Goal: Task Accomplishment & Management: Complete application form

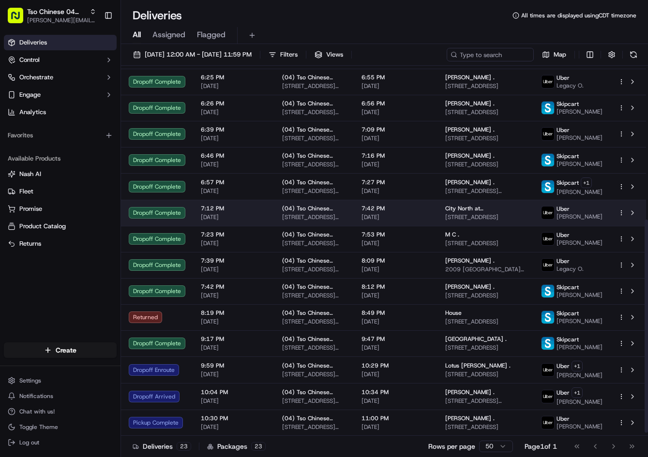
scroll to position [272, 0]
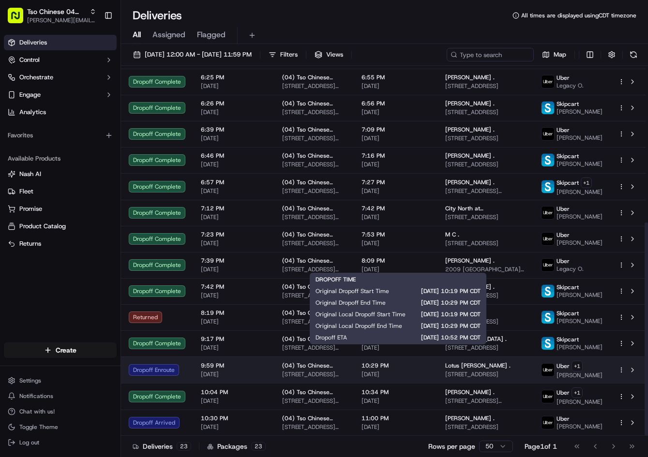
click at [396, 371] on span "[DATE]" at bounding box center [396, 375] width 68 height 8
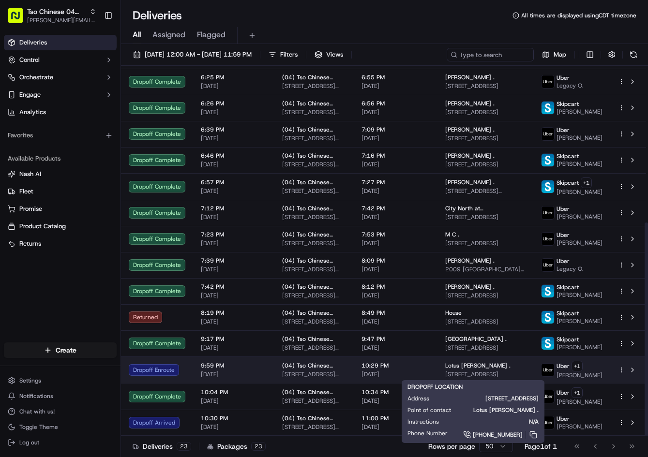
click at [525, 373] on span "[STREET_ADDRESS]" at bounding box center [485, 375] width 80 height 8
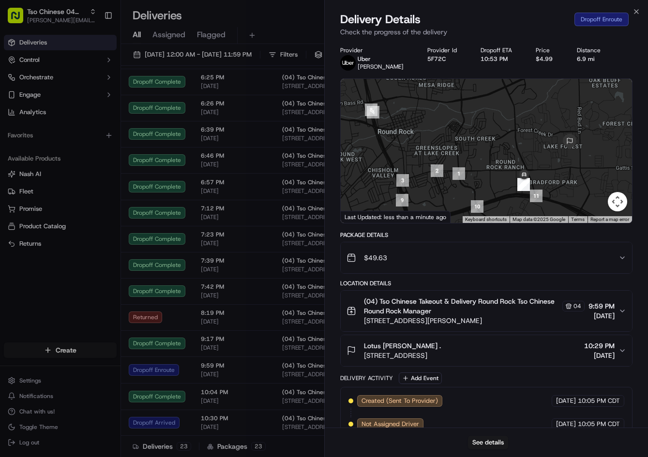
drag, startPoint x: 535, startPoint y: 183, endPoint x: 515, endPoint y: 140, distance: 48.1
click at [515, 140] on div at bounding box center [487, 151] width 292 height 144
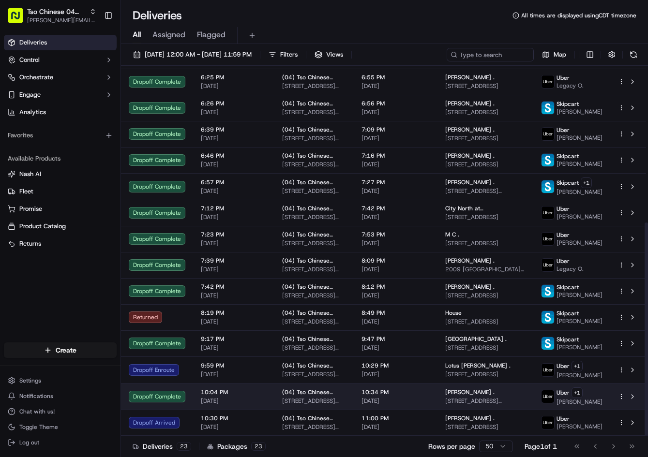
click at [476, 393] on span "[PERSON_NAME] ." at bounding box center [469, 393] width 49 height 8
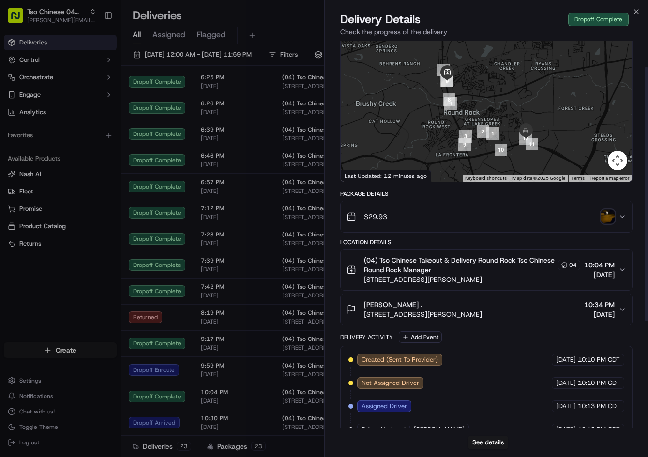
scroll to position [42, 0]
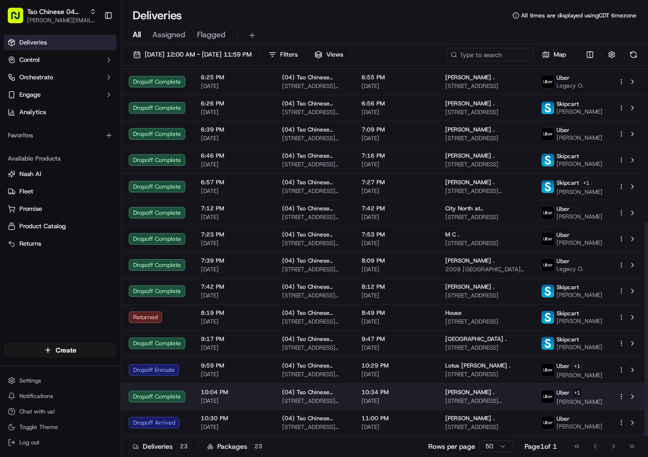
click at [339, 397] on span "[STREET_ADDRESS][PERSON_NAME]" at bounding box center [314, 401] width 64 height 8
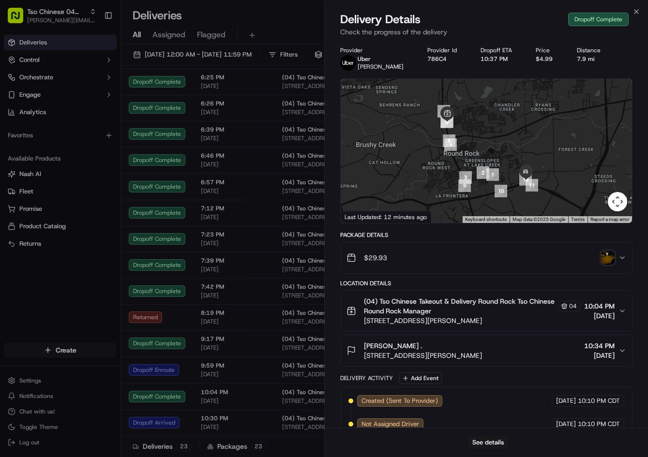
click at [610, 266] on div "$29.93" at bounding box center [483, 257] width 273 height 19
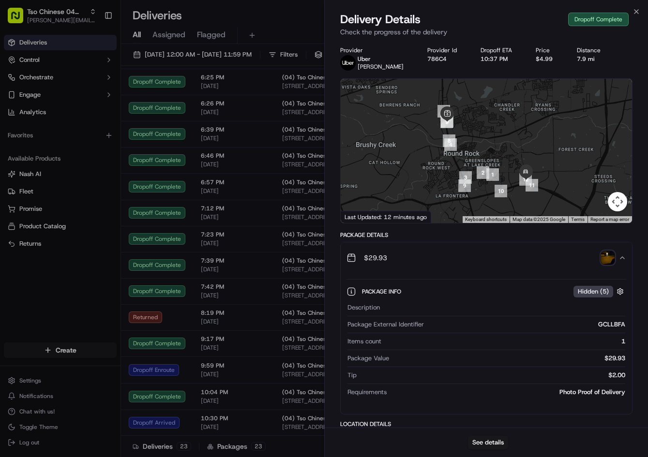
click at [607, 258] on img "button" at bounding box center [608, 258] width 14 height 14
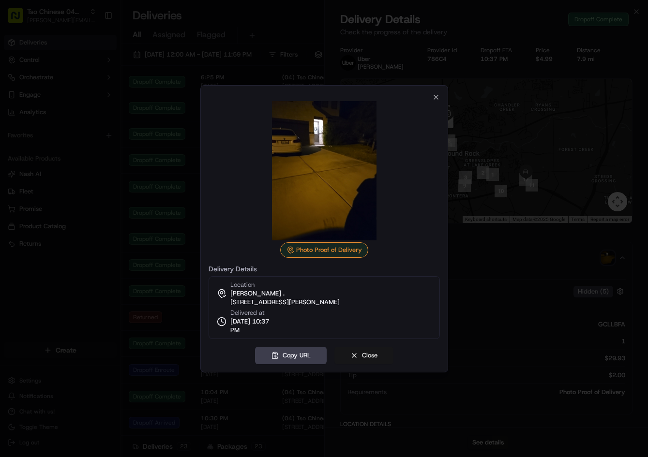
click at [370, 355] on button "Close" at bounding box center [363, 355] width 59 height 17
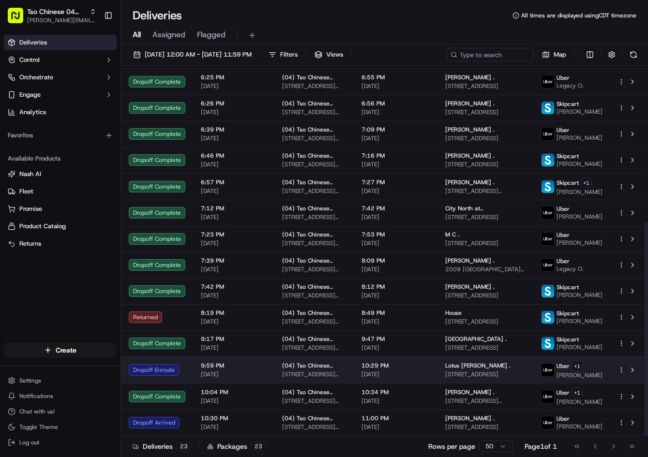
click at [282, 372] on span "[STREET_ADDRESS][PERSON_NAME]" at bounding box center [314, 375] width 64 height 8
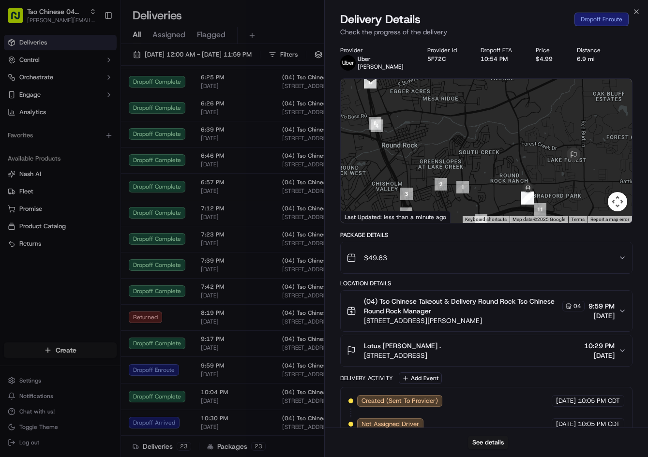
drag, startPoint x: 541, startPoint y: 165, endPoint x: 525, endPoint y: 126, distance: 41.7
click at [525, 126] on div at bounding box center [487, 151] width 292 height 144
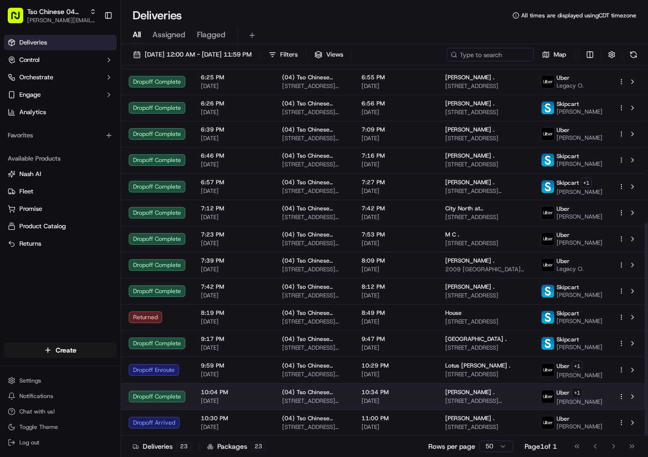
click at [291, 399] on span "[STREET_ADDRESS][PERSON_NAME]" at bounding box center [314, 401] width 64 height 8
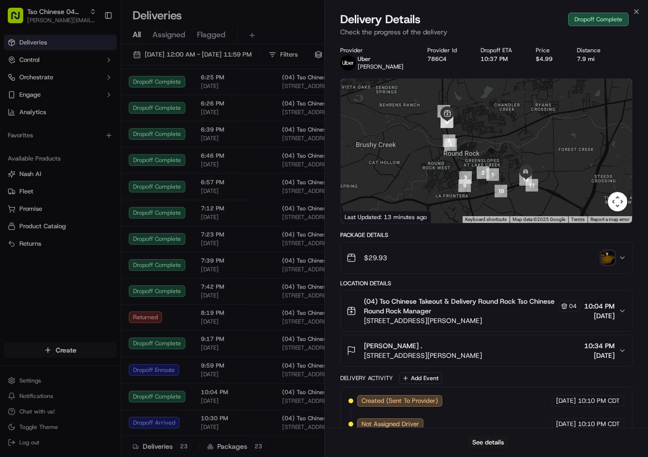
click at [539, 352] on div "[PERSON_NAME] . [STREET_ADDRESS][PERSON_NAME] 10:34 PM [DATE]" at bounding box center [483, 350] width 273 height 19
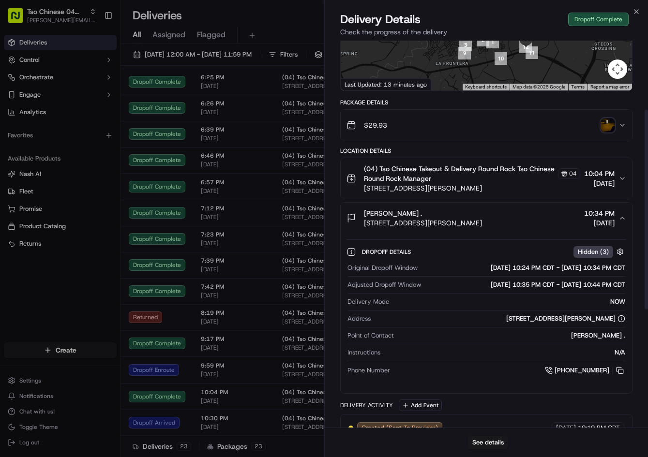
scroll to position [134, 0]
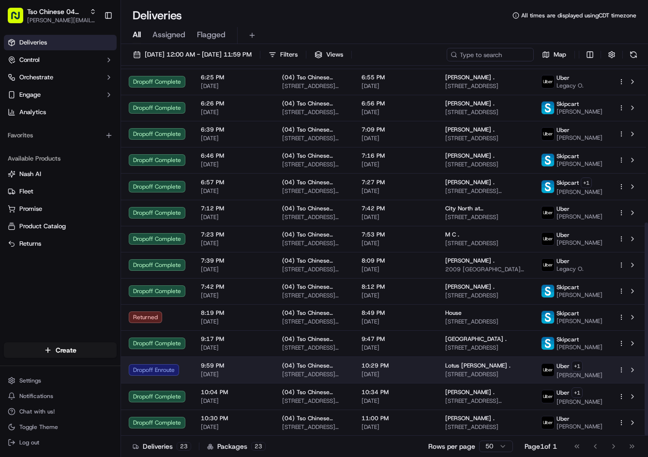
click at [346, 364] on span "(04) Tso Chinese Takeout & Delivery Round Rock" at bounding box center [314, 366] width 64 height 8
click at [276, 377] on td "(04) Tso Chinese Takeout & Delivery Round Rock [STREET_ADDRESS][PERSON_NAME]" at bounding box center [313, 370] width 79 height 27
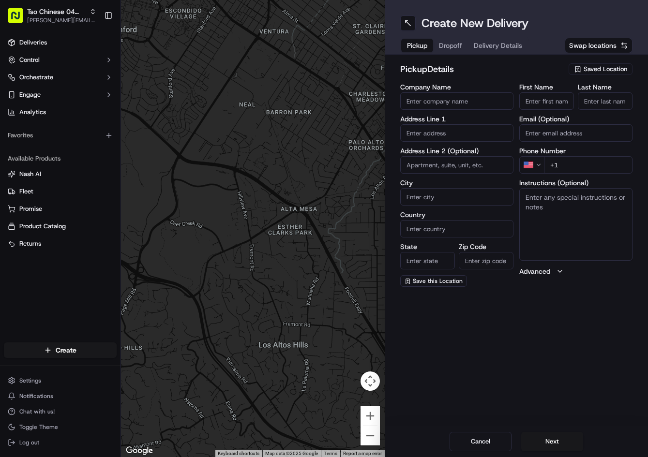
click at [591, 68] on span "Saved Location" at bounding box center [606, 69] width 44 height 9
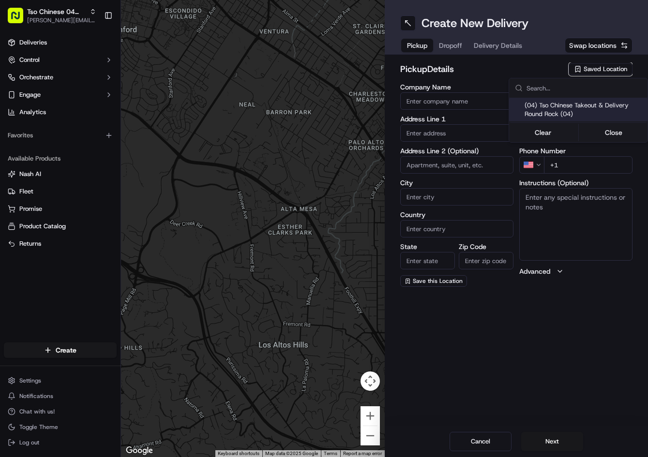
click at [582, 109] on span "(04) Tso Chinese Takeout & Delivery Round Rock (04)" at bounding box center [584, 109] width 119 height 17
type input "(04) Tso Chinese Takeout & Delivery Round Rock"
type input "2000 N Mays St"
type input "Ste 108"
type input "Round Rock"
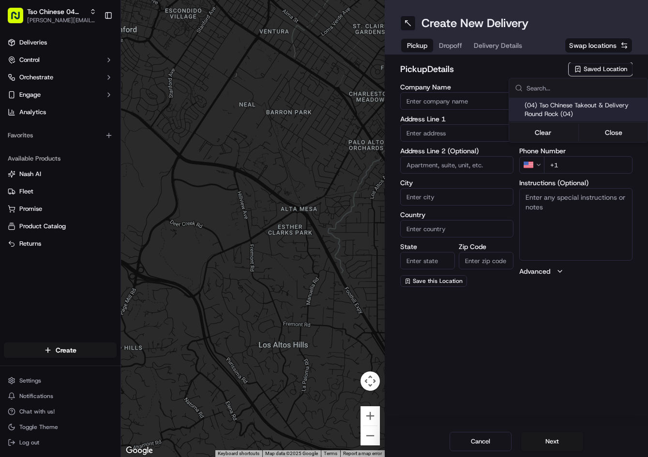
type input "US"
type input "TX"
type input "78664"
type input "Tso Chinese"
type input "Round Rock Manager"
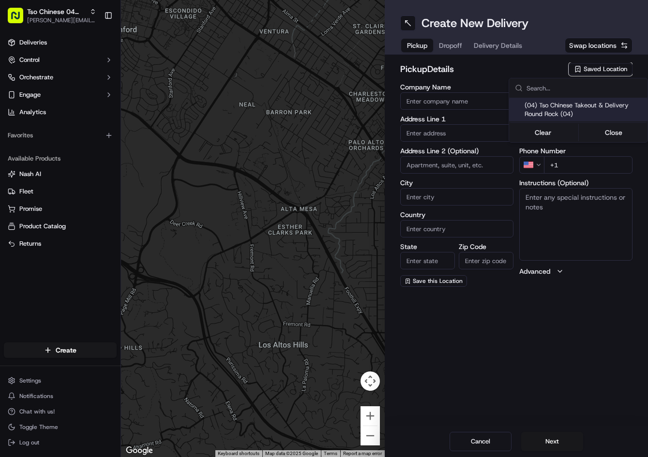
type input "[EMAIL_ADDRESS][DOMAIN_NAME]"
type input "[PHONE_NUMBER]"
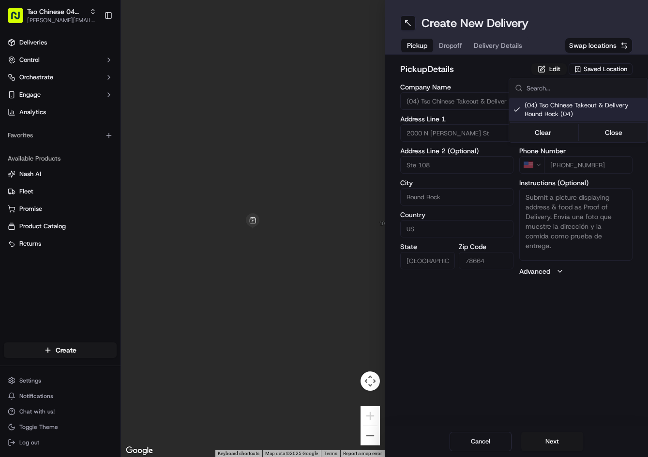
click at [454, 47] on html "Tso Chinese 04 Round Rock jason@tsochinese.com Toggle Sidebar Deliveries Contro…" at bounding box center [324, 228] width 648 height 457
click at [452, 47] on span "Dropoff" at bounding box center [450, 46] width 23 height 10
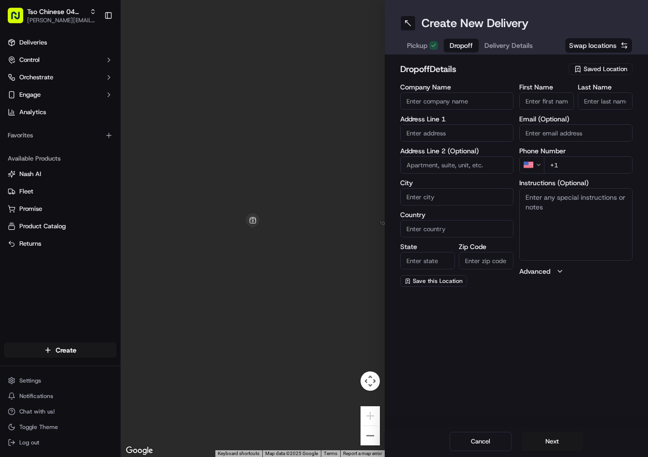
click at [474, 133] on input "text" at bounding box center [456, 132] width 113 height 17
paste input "1823 Bluffwood Pl, Round Rock, TX 78665-5610, United States"
click at [471, 152] on div "1823 Bluffwood Place, Round Rock, TX" at bounding box center [457, 153] width 108 height 15
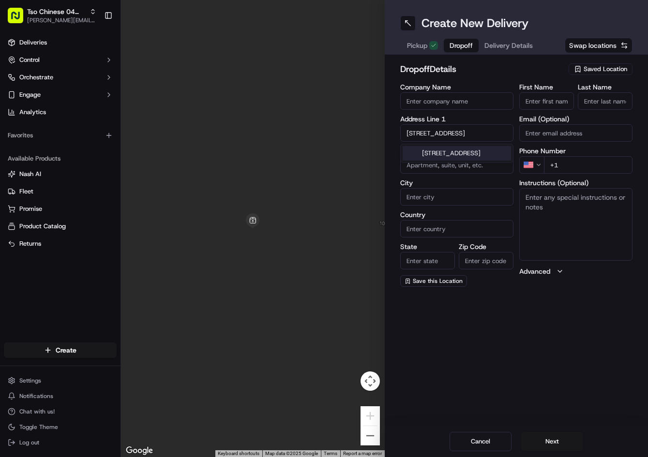
type input "[STREET_ADDRESS]"
type input "Round Rock"
type input "United States"
type input "TX"
type input "78665"
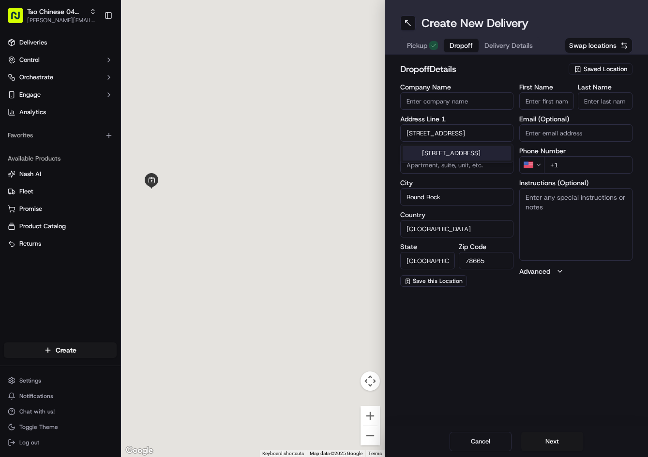
type input "1823 Bluffwood Place"
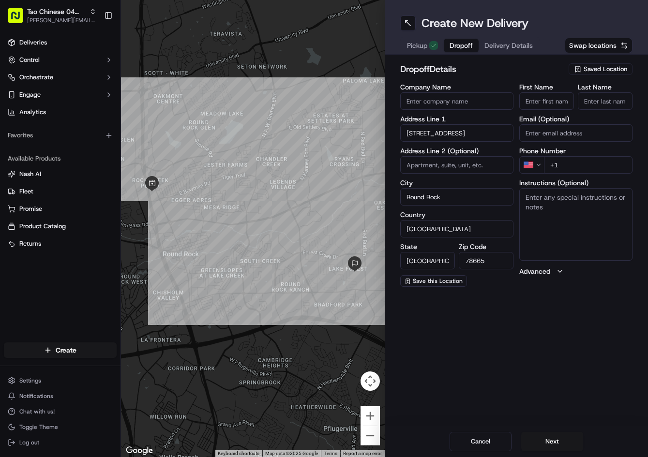
click at [608, 160] on input "+1" at bounding box center [588, 164] width 89 height 17
paste input "51 24236194"
drag, startPoint x: 613, startPoint y: 165, endPoint x: 520, endPoint y: 156, distance: 93.3
click at [520, 156] on div "PE +51 24236194" at bounding box center [575, 164] width 113 height 17
paste input "512 423 6194"
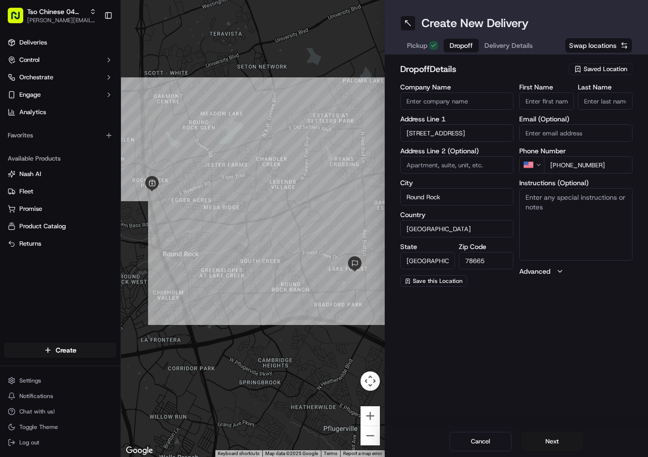
type input "[PHONE_NUMBER]"
click at [562, 97] on input "First Name" at bounding box center [546, 100] width 55 height 17
paste input "Lotus Douglas"
type input "Lotus Douglas"
click at [595, 104] on input "Last Name" at bounding box center [605, 100] width 55 height 17
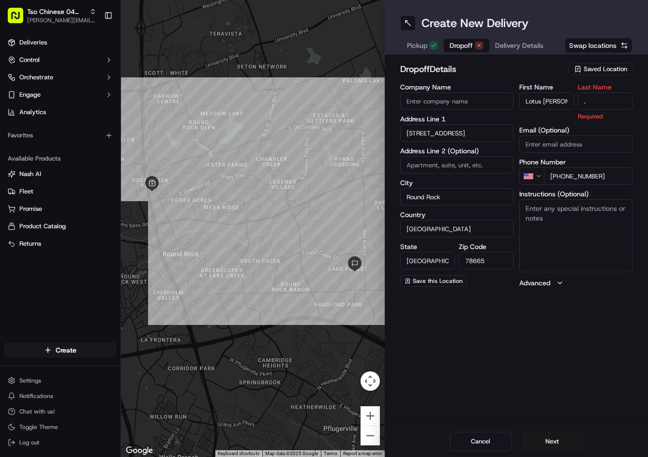
type input "."
click at [529, 81] on div "dropoff Details Saved Location Company Name Address Line 1 1823 Bluffwood Place…" at bounding box center [516, 175] width 233 height 226
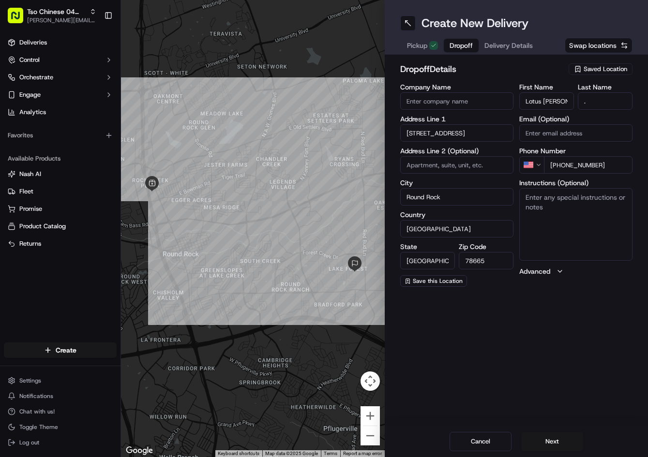
click at [519, 45] on span "Delivery Details" at bounding box center [509, 46] width 48 height 10
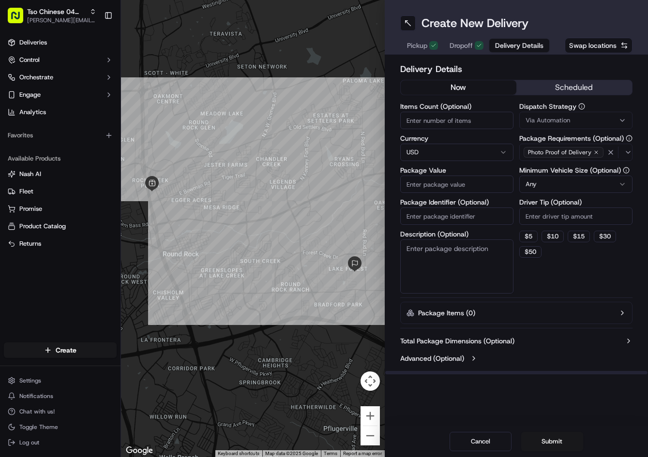
click at [557, 135] on label "Package Requirements (Optional)" at bounding box center [575, 138] width 113 height 7
click at [557, 144] on button "Photo Proof of Delivery" at bounding box center [575, 152] width 113 height 17
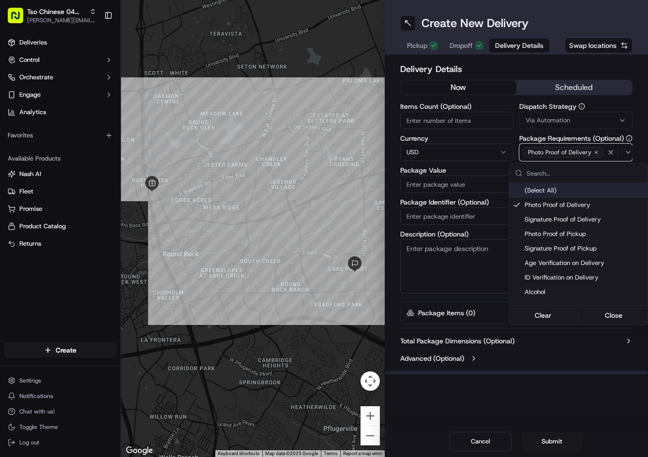
click at [558, 124] on html "Tso Chinese 04 Round Rock jason@tsochinese.com Toggle Sidebar Deliveries Contro…" at bounding box center [324, 228] width 648 height 457
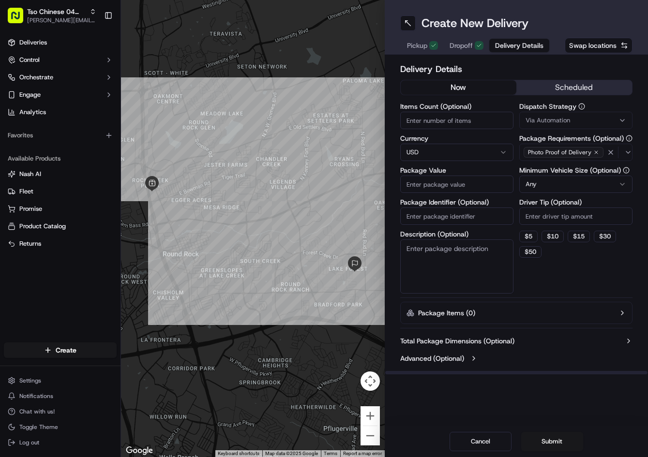
click at [562, 119] on span "Via Automation" at bounding box center [548, 120] width 45 height 9
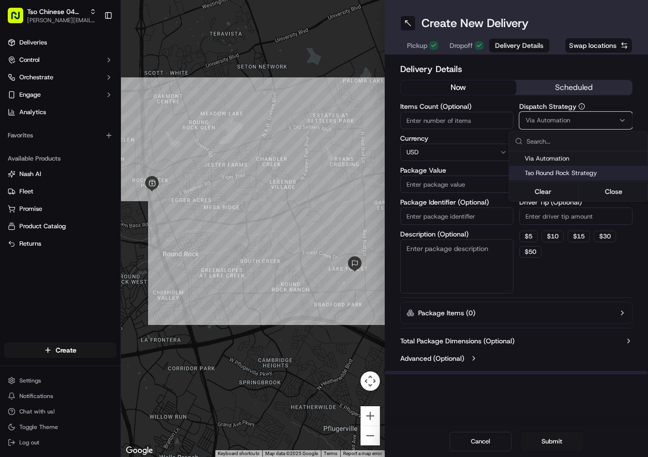
click at [556, 179] on div "Tso Round Rock Strategy" at bounding box center [578, 173] width 138 height 15
click at [549, 219] on html "Tso Chinese 04 Round Rock jason@tsochinese.com Toggle Sidebar Deliveries Contro…" at bounding box center [324, 228] width 648 height 457
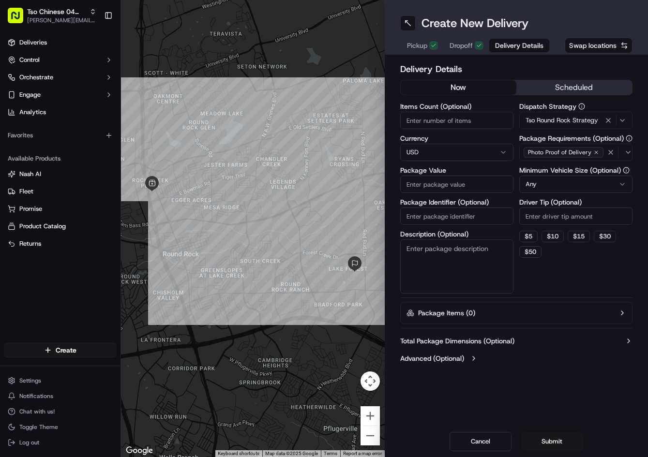
click at [548, 219] on input "Driver Tip (Optional)" at bounding box center [575, 216] width 113 height 17
type input "2"
click at [459, 187] on input "Package Value" at bounding box center [456, 184] width 113 height 17
type input "49.63"
drag, startPoint x: 460, startPoint y: 216, endPoint x: 442, endPoint y: 212, distance: 18.8
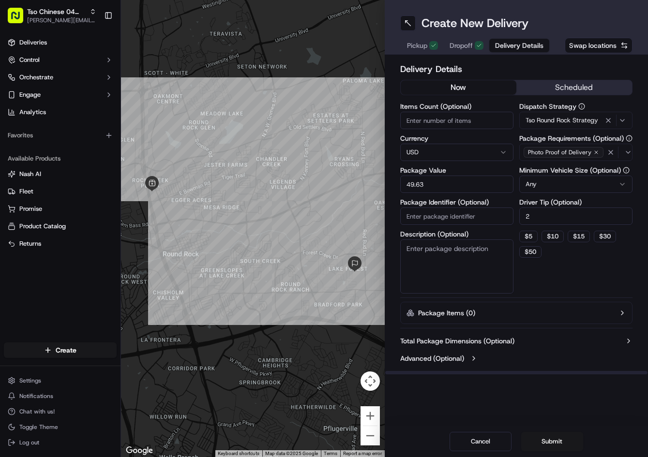
click at [442, 212] on input "Package Identifier (Optional)" at bounding box center [456, 216] width 113 height 17
paste input "69GSVXE"
type input "69GSVXE"
click at [548, 444] on button "Submit" at bounding box center [552, 441] width 62 height 19
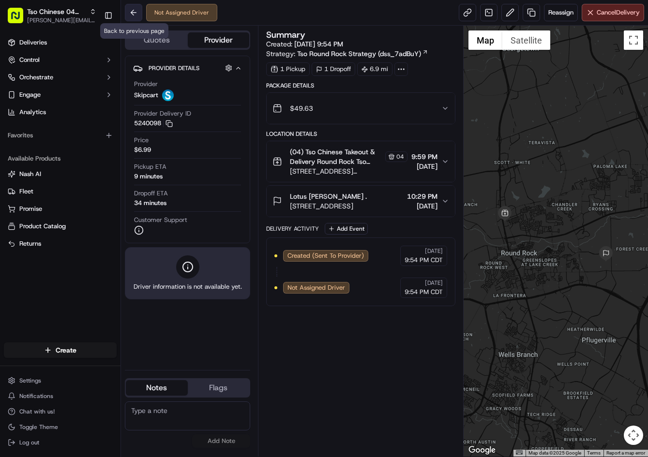
click at [138, 6] on button at bounding box center [133, 12] width 17 height 17
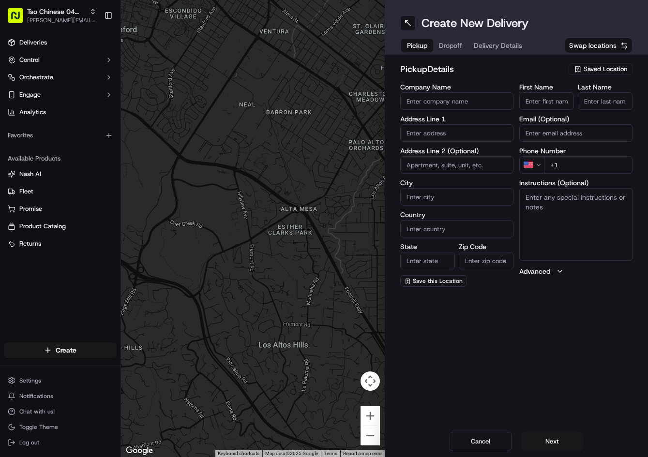
click at [623, 67] on span "Saved Location" at bounding box center [606, 69] width 44 height 9
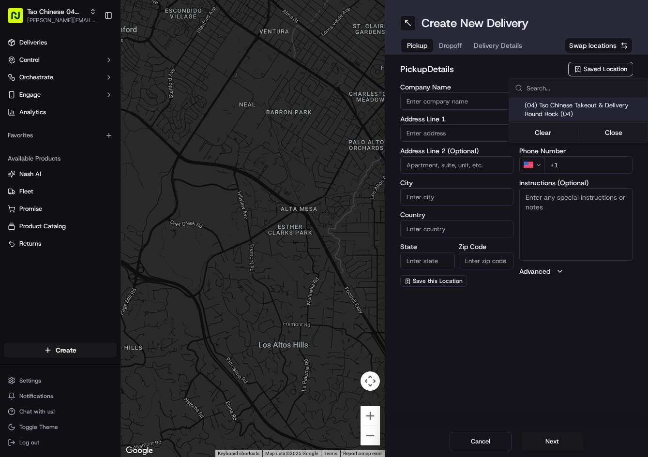
click at [592, 109] on span "(04) Tso Chinese Takeout & Delivery Round Rock (04)" at bounding box center [584, 109] width 119 height 17
type input "(04) Tso Chinese Takeout & Delivery Round Rock"
type input "2000 N Mays St"
type input "Ste 108"
type input "Round Rock"
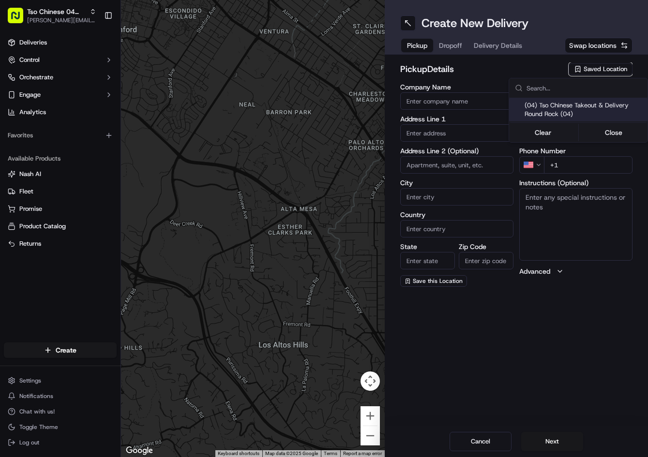
type input "US"
type input "TX"
type input "78664"
type input "Tso Chinese"
type input "Round Rock Manager"
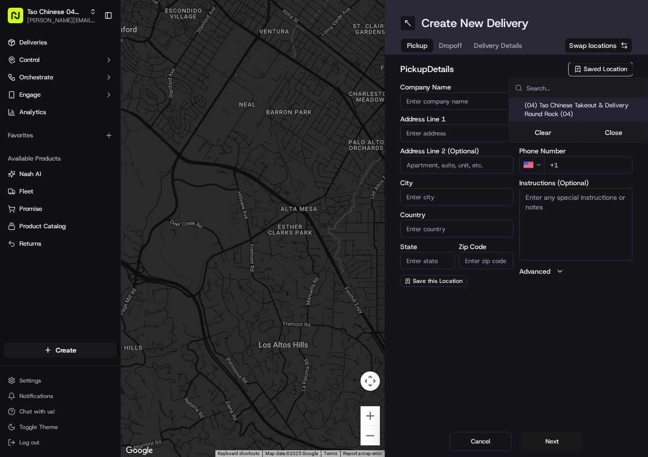
type input "[EMAIL_ADDRESS][DOMAIN_NAME]"
type input "[PHONE_NUMBER]"
type textarea "Submit a picture displaying address & food as Proof of Delivery. Envía una foto…"
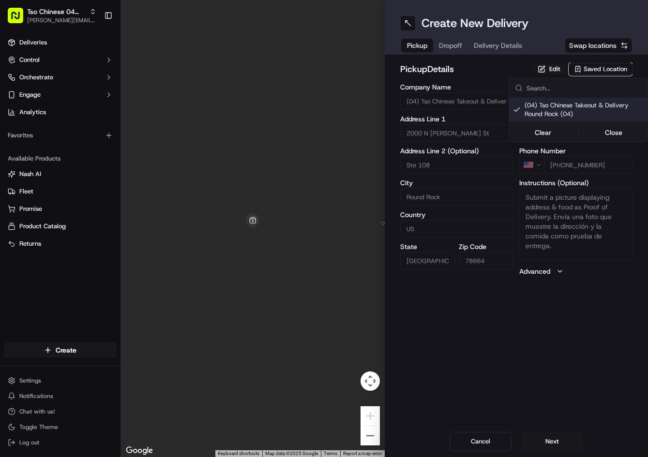
click at [455, 50] on html "Tso Chinese 04 Round Rock jason@tsochinese.com Toggle Sidebar Deliveries Contro…" at bounding box center [324, 228] width 648 height 457
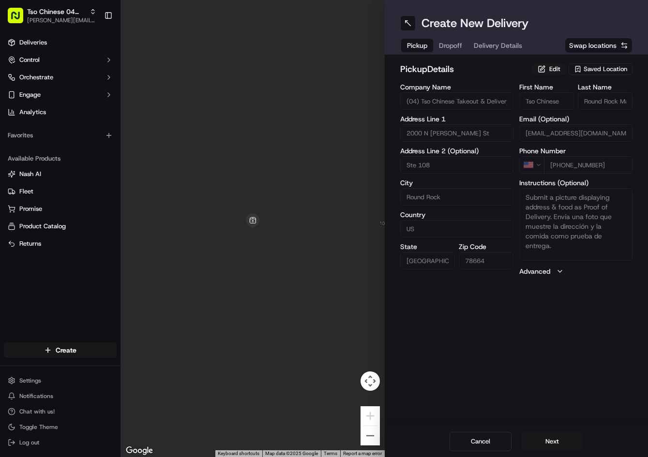
click at [455, 50] on span "Dropoff" at bounding box center [450, 46] width 23 height 10
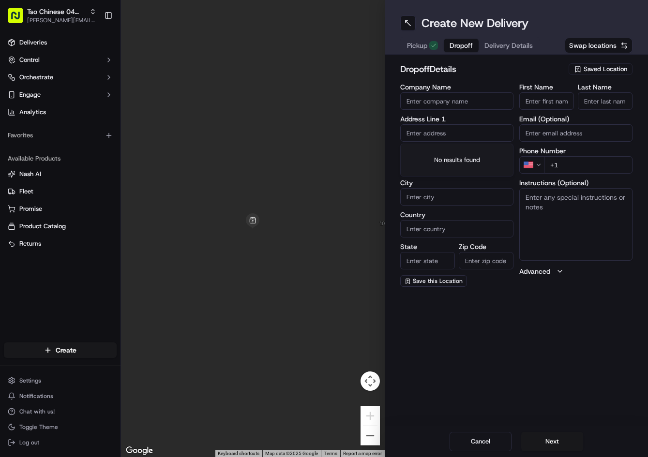
click at [456, 130] on input "text" at bounding box center [456, 132] width 113 height 17
paste input "2416 Hat Bender Loop, Round Rock, TX 78664-2046, United States"
click at [467, 152] on div "2416 Hat Bender Loop, Round Rock, TX" at bounding box center [457, 157] width 108 height 23
type input "[STREET_ADDRESS][PERSON_NAME]"
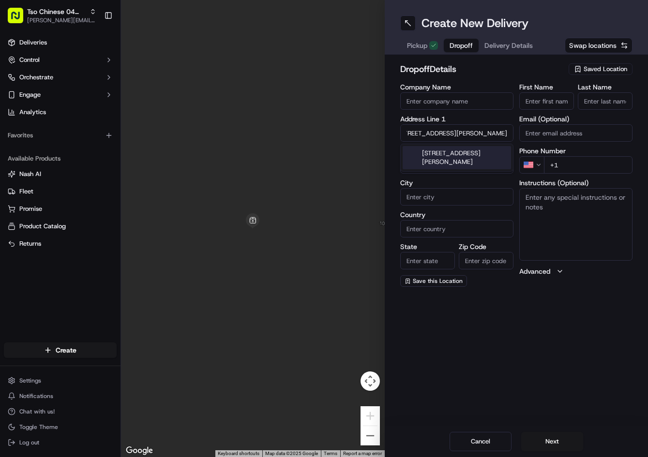
type input "Round Rock"
type input "United States"
type input "TX"
type input "78664"
type input "2416 Hat Bender Loop"
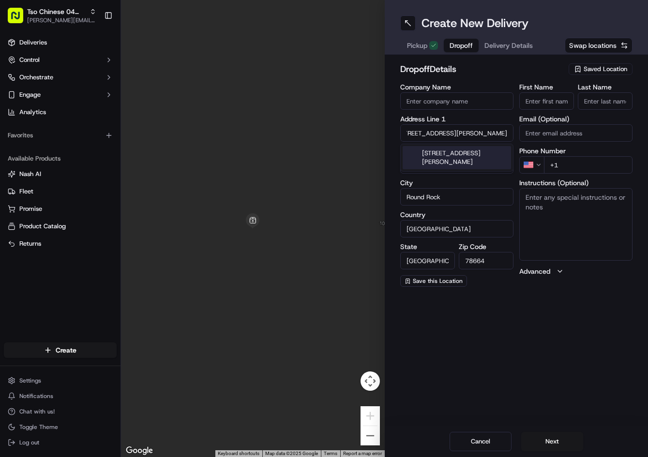
scroll to position [0, 0]
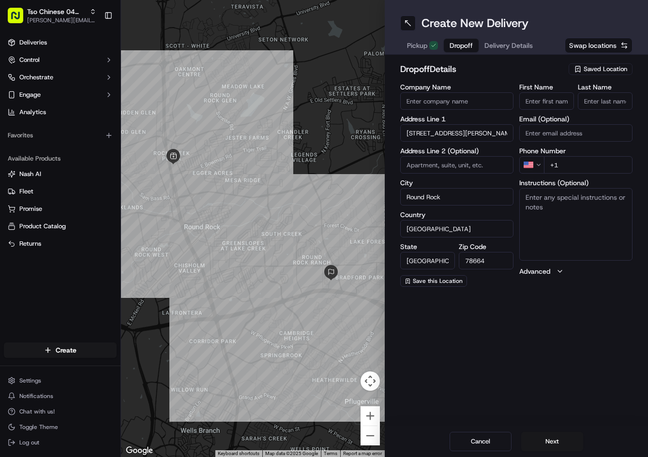
click at [599, 166] on input "+1" at bounding box center [588, 164] width 89 height 17
paste input "512 663 3392"
type input "[PHONE_NUMBER]"
click at [548, 94] on input "First Name" at bounding box center [546, 100] width 55 height 17
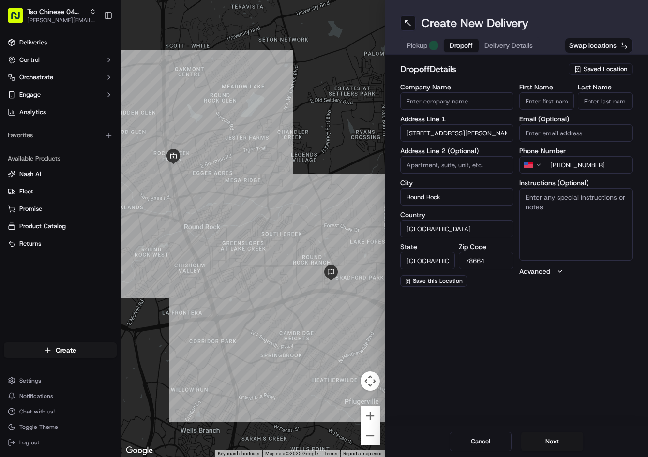
paste input "Rosino Guimarey"
type input "Rosino Guimarey"
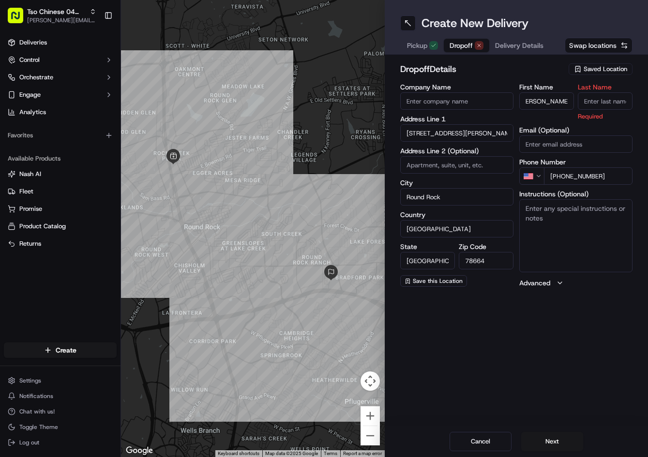
scroll to position [0, 0]
click at [608, 104] on input "Last Name" at bounding box center [605, 100] width 55 height 17
type input "."
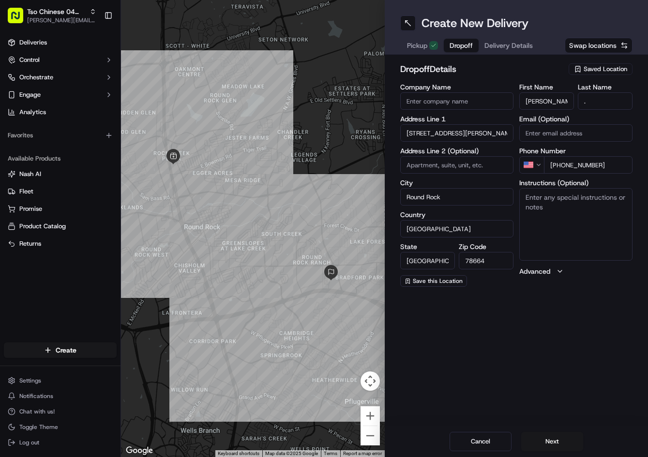
drag, startPoint x: 555, startPoint y: 63, endPoint x: 544, endPoint y: 61, distance: 12.0
click at [552, 63] on h2 "dropoff Details" at bounding box center [481, 69] width 163 height 14
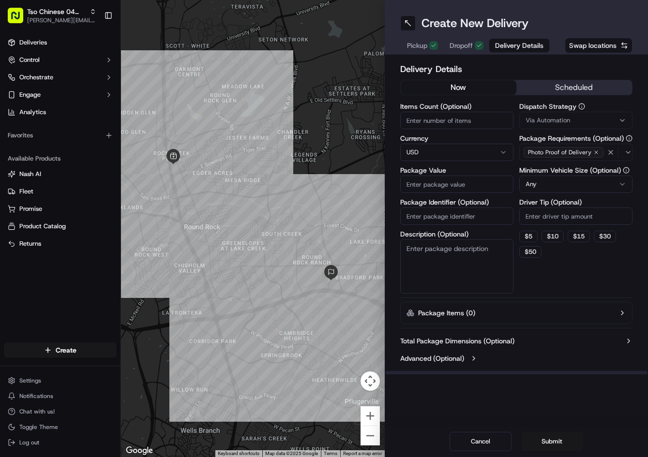
click at [518, 43] on span "Delivery Details" at bounding box center [519, 46] width 48 height 10
click at [568, 111] on div "Dispatch Strategy Via Automation" at bounding box center [575, 116] width 113 height 26
click at [568, 117] on span "Via Automation" at bounding box center [548, 120] width 45 height 9
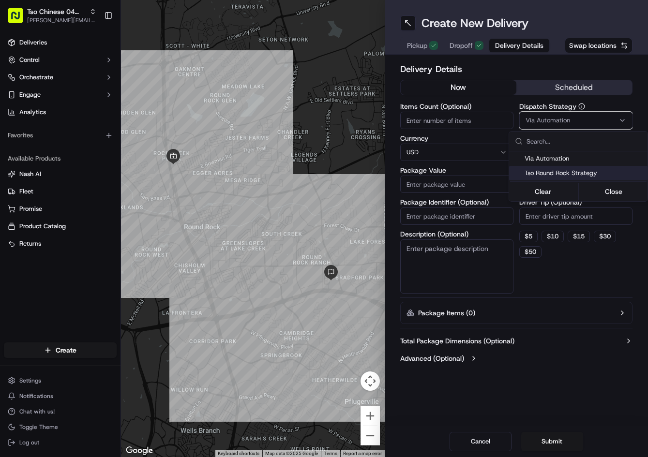
click at [566, 174] on span "Tso Round Rock Strategy" at bounding box center [584, 173] width 119 height 9
click at [562, 214] on html "Tso Chinese 04 Round Rock jason@tsochinese.com Toggle Sidebar Deliveries Contro…" at bounding box center [324, 228] width 648 height 457
click at [562, 214] on input "Driver Tip (Optional)" at bounding box center [575, 216] width 113 height 17
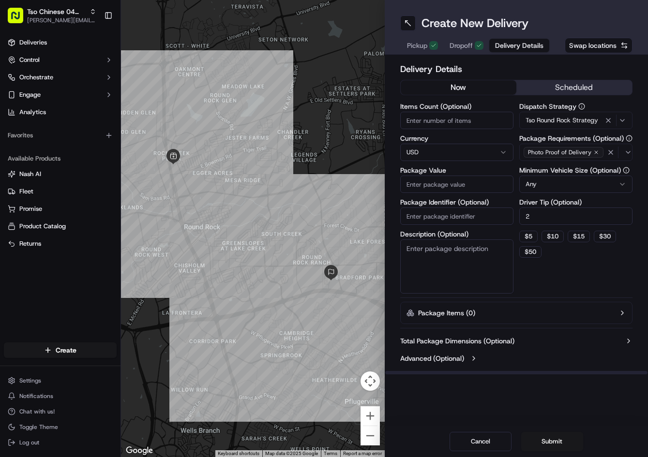
type input "2"
click at [490, 189] on input "Package Value" at bounding box center [456, 184] width 113 height 17
type input "29.93"
click at [493, 215] on input "Package Identifier (Optional)" at bounding box center [456, 216] width 113 height 17
paste input "GCLLBFA"
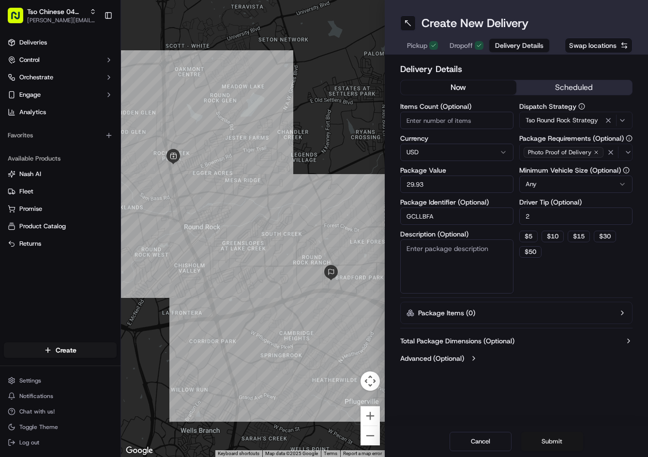
type input "GCLLBFA"
click at [577, 436] on button "Submit" at bounding box center [552, 441] width 62 height 19
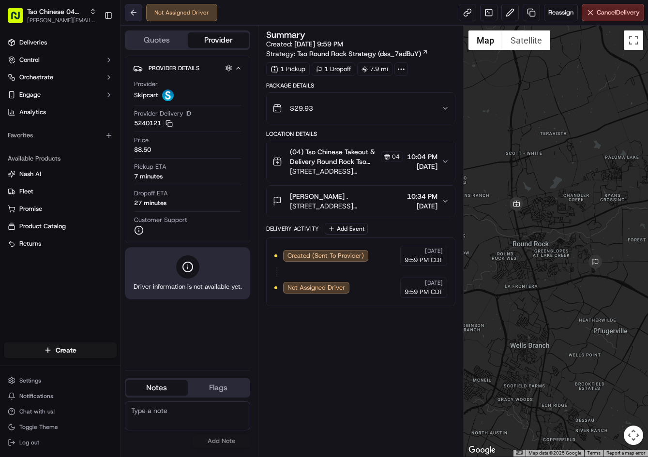
click at [135, 15] on button at bounding box center [133, 12] width 17 height 17
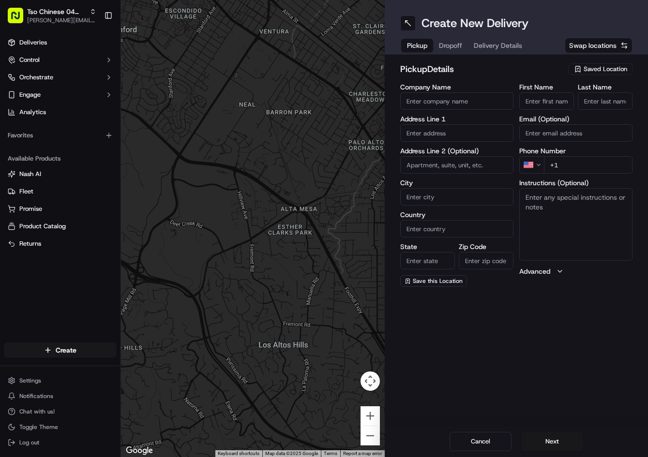
click at [592, 70] on span "Saved Location" at bounding box center [606, 69] width 44 height 9
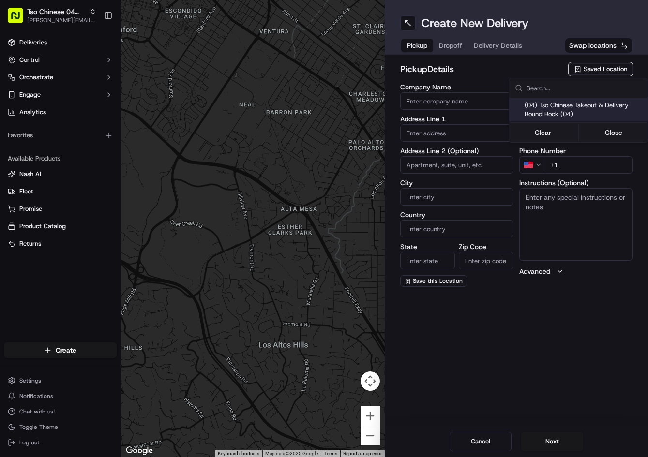
click at [570, 107] on span "(04) Tso Chinese Takeout & Delivery Round Rock (04)" at bounding box center [584, 109] width 119 height 17
type input "(04) Tso Chinese Takeout & Delivery Round Rock"
type input "2000 N Mays St"
type input "Ste 108"
type input "Round Rock"
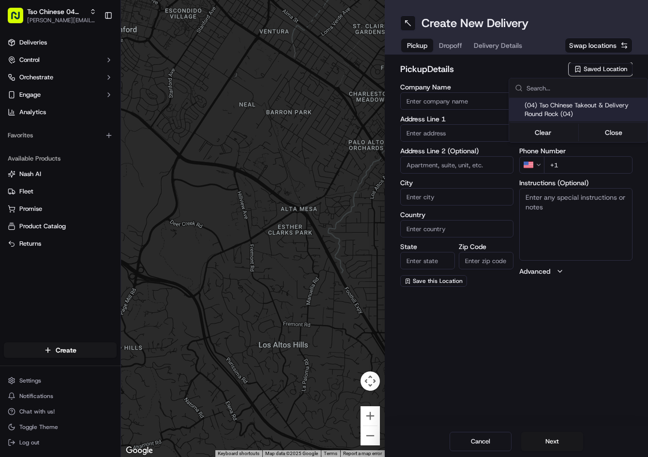
type input "US"
type input "TX"
type input "78664"
type input "Tso Chinese"
type input "Round Rock Manager"
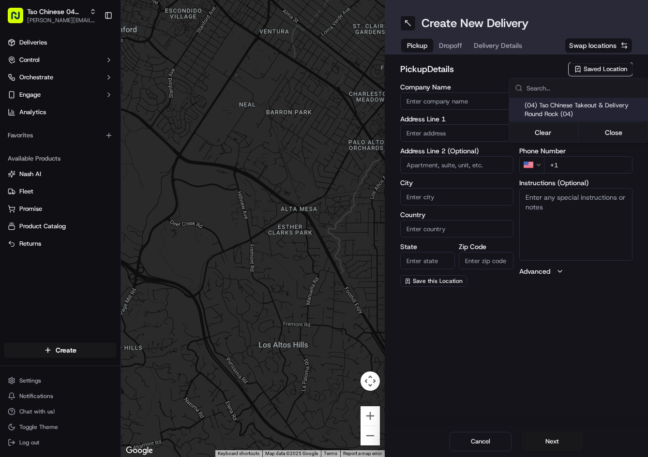
type input "[EMAIL_ADDRESS][DOMAIN_NAME]"
type input "[PHONE_NUMBER]"
type textarea "Submit a picture displaying address & food as Proof of Delivery. Envía una foto…"
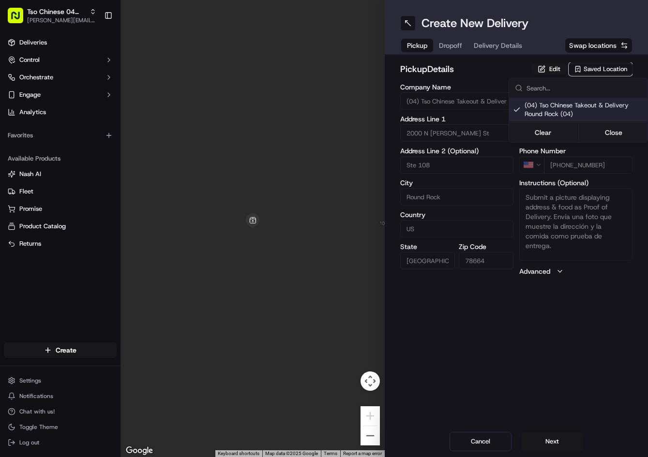
click at [460, 46] on html "Tso Chinese 04 Round Rock jason@tsochinese.com Toggle Sidebar Deliveries Contro…" at bounding box center [324, 228] width 648 height 457
click at [457, 45] on span "Dropoff" at bounding box center [450, 46] width 23 height 10
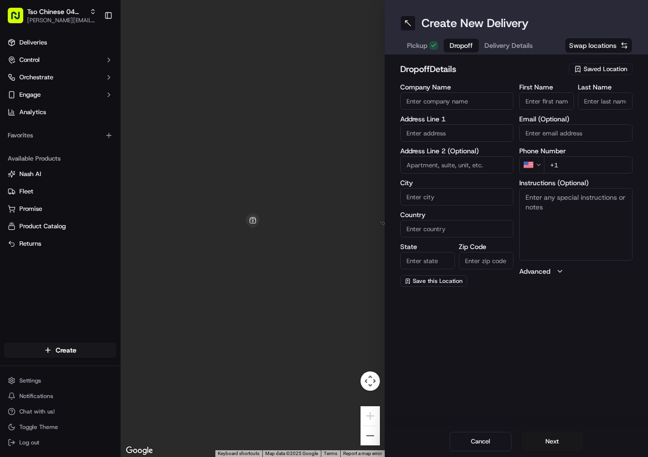
click at [545, 95] on input "First Name" at bounding box center [546, 100] width 55 height 17
paste input "Jami Williams"
type input "Jami Williams"
click at [615, 103] on input "Last Name" at bounding box center [605, 100] width 55 height 17
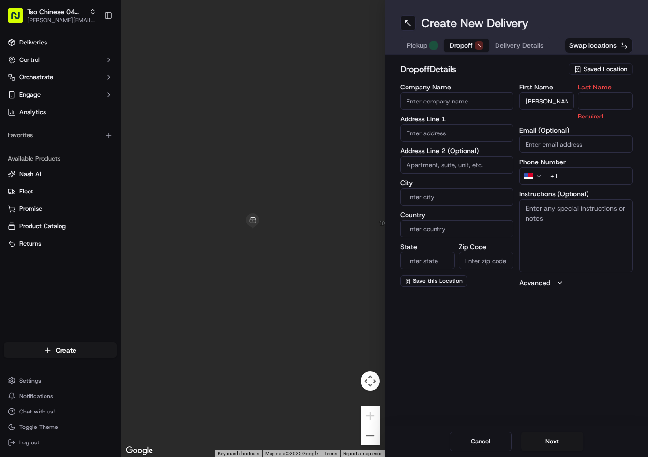
type input "."
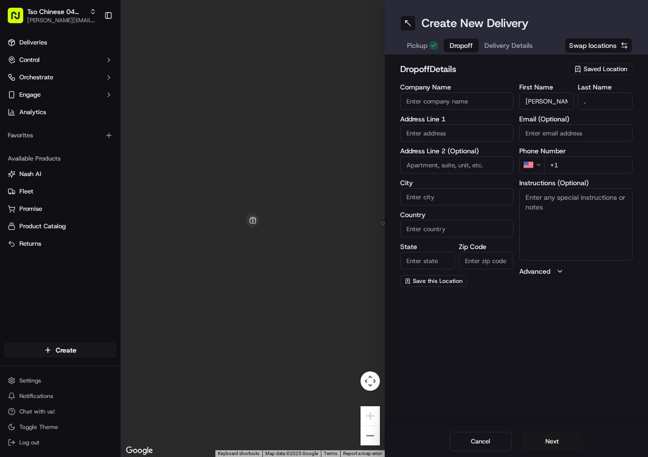
click at [532, 64] on h2 "dropoff Details" at bounding box center [481, 69] width 163 height 14
click at [512, 43] on span "Delivery Details" at bounding box center [509, 46] width 48 height 10
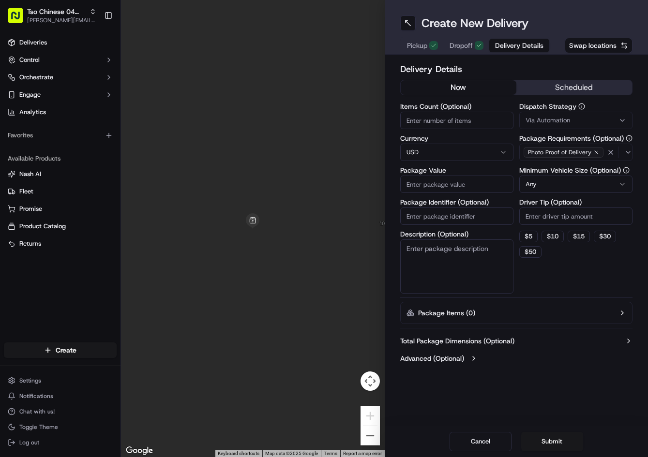
click at [512, 43] on span "Delivery Details" at bounding box center [519, 46] width 48 height 10
click at [561, 120] on span "Via Automation" at bounding box center [548, 120] width 45 height 9
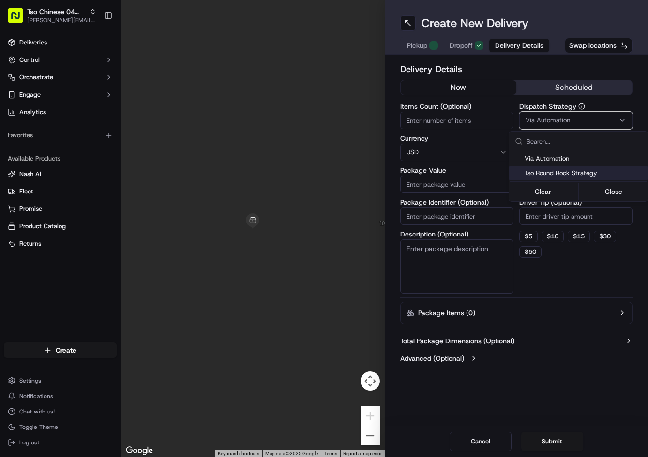
click at [556, 169] on span "Tso Round Rock Strategy" at bounding box center [584, 173] width 119 height 9
click at [553, 209] on html "Tso Chinese 04 Round Rock jason@tsochinese.com Toggle Sidebar Deliveries Contro…" at bounding box center [324, 228] width 648 height 457
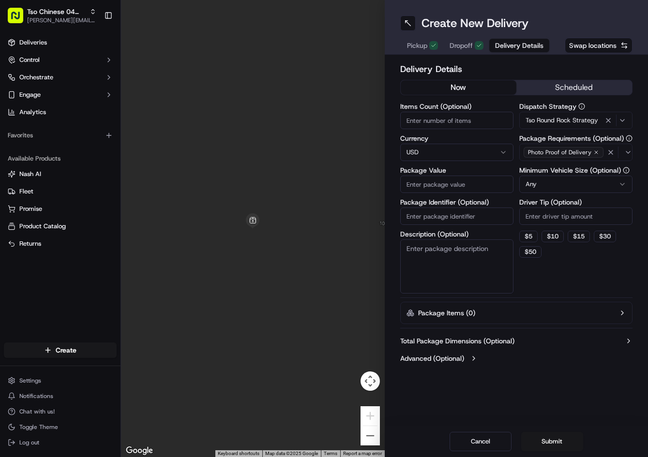
click at [553, 209] on input "Driver Tip (Optional)" at bounding box center [575, 216] width 113 height 17
type input "2"
click at [485, 219] on input "Package Identifier (Optional)" at bounding box center [456, 216] width 113 height 17
paste input "LU9HGIL"
type input "LU9HGIL"
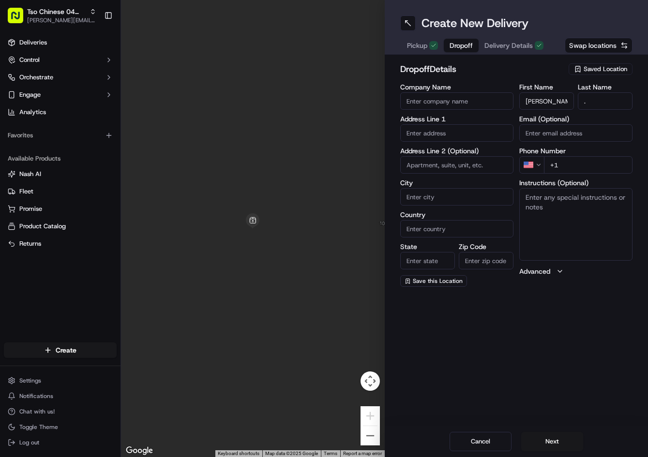
click at [469, 45] on span "Dropoff" at bounding box center [461, 46] width 23 height 10
click at [585, 162] on input "+1" at bounding box center [588, 164] width 89 height 17
paste input "512 844 2661"
type input "+1 512 844 2661"
click at [473, 160] on input at bounding box center [456, 164] width 113 height 17
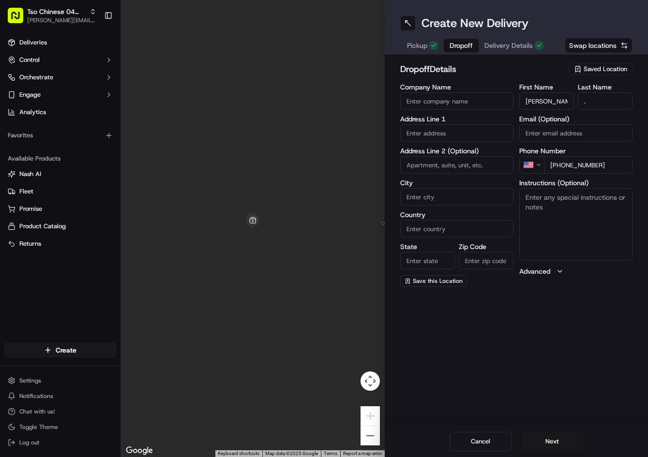
click at [473, 160] on input at bounding box center [456, 164] width 113 height 17
paste input "120 Boselli Way, Georgetown, TX 78626-1012, United States"
type input "120 Boselli Way, Georgetown, TX 78626-1012, United States"
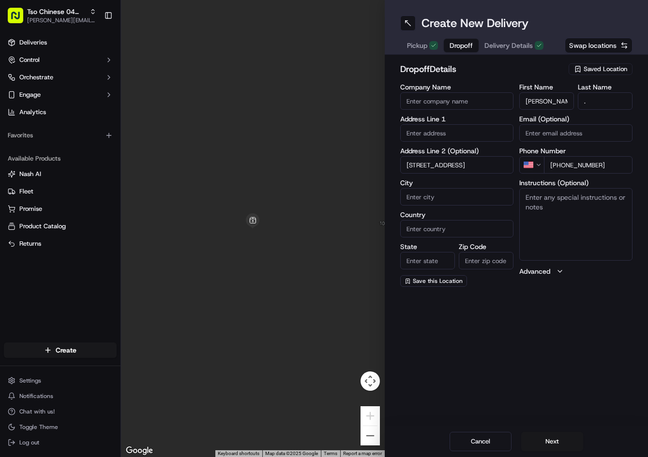
click at [455, 187] on div "City" at bounding box center [456, 193] width 113 height 26
click at [485, 165] on input "120 Boselli Way, Georgetown, TX 78626-1012, United States" at bounding box center [456, 164] width 113 height 17
click at [495, 120] on label "Address Line 1" at bounding box center [456, 119] width 113 height 7
click at [493, 137] on input "text" at bounding box center [456, 132] width 113 height 17
paste input "120 Boselli Way, Georgetown, TX 78626-1012, United States"
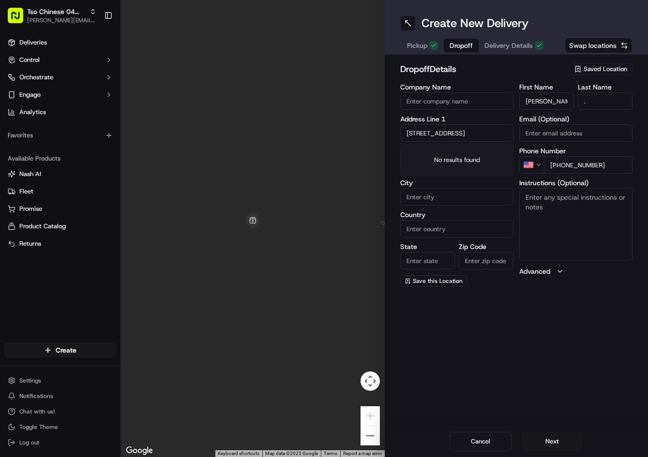
scroll to position [0, 78]
click at [463, 155] on div "120 Boselli Way, Georgetown, TX" at bounding box center [457, 153] width 108 height 15
type input "[STREET_ADDRESS]"
type input "Georgetown"
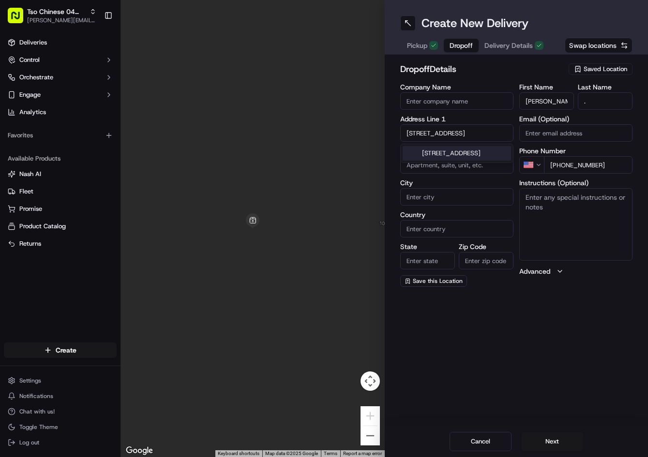
type input "United States"
type input "TX"
type input "78626"
type input "120 Boselli Way"
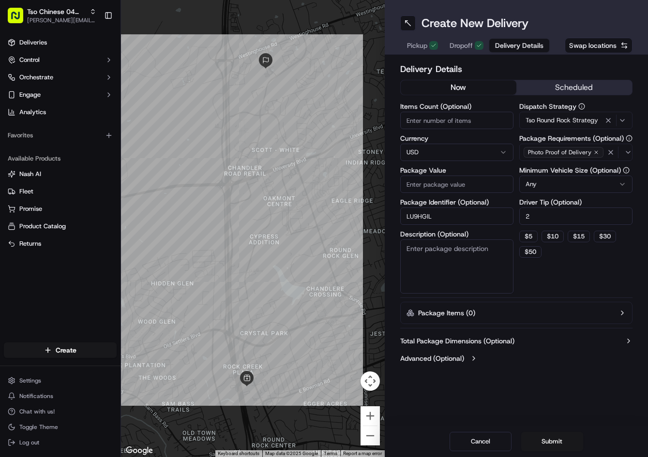
click at [505, 50] on span "Delivery Details" at bounding box center [519, 46] width 48 height 10
click at [508, 48] on span "Delivery Details" at bounding box center [519, 46] width 48 height 10
click at [467, 189] on input "Package Value" at bounding box center [456, 184] width 113 height 17
type input "44.27"
click at [561, 437] on button "Submit" at bounding box center [552, 441] width 62 height 19
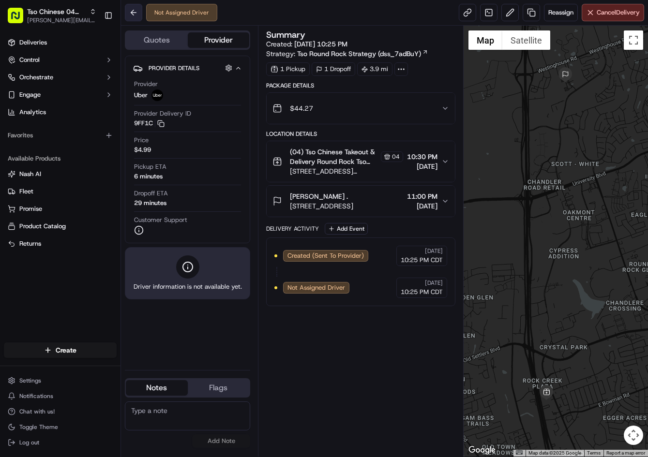
click at [137, 14] on button at bounding box center [133, 12] width 17 height 17
